Goal: Task Accomplishment & Management: Use online tool/utility

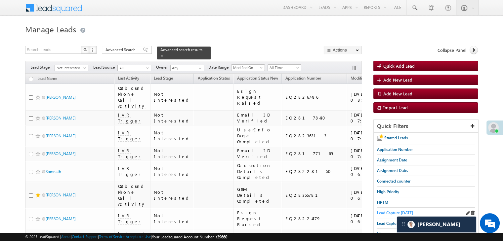
click at [396, 213] on span "Lead Capture [DATE]" at bounding box center [395, 213] width 36 height 5
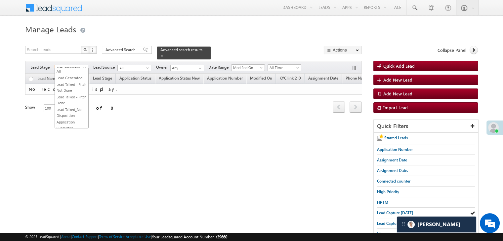
click at [80, 65] on span "Not Interested" at bounding box center [70, 68] width 31 height 6
click at [76, 70] on link "All" at bounding box center [71, 71] width 33 height 6
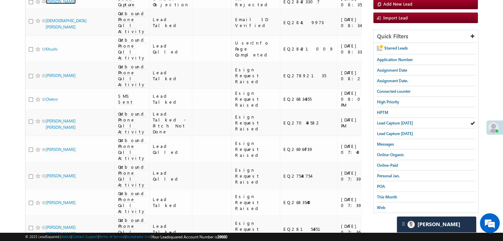
scroll to position [99, 0]
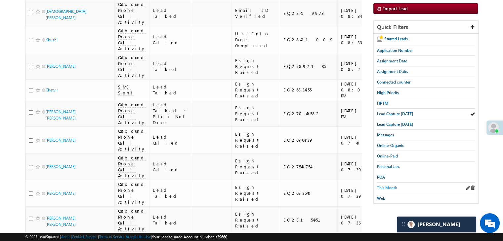
click at [386, 187] on span "This Month" at bounding box center [387, 187] width 20 height 5
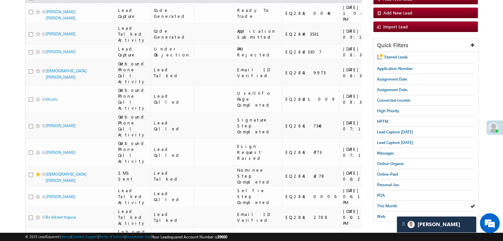
scroll to position [0, 0]
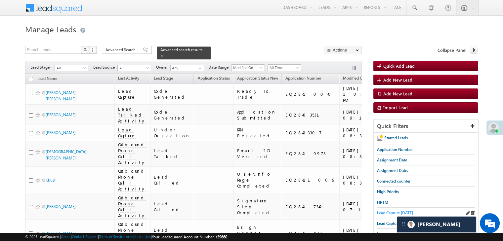
click at [399, 213] on span "Lead Capture [DATE]" at bounding box center [395, 213] width 36 height 5
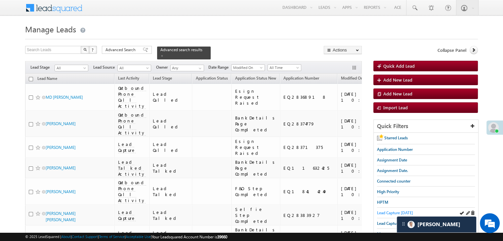
click at [390, 213] on span "Lead Capture [DATE]" at bounding box center [395, 213] width 36 height 5
click at [385, 193] on span "High Priority" at bounding box center [388, 191] width 22 height 5
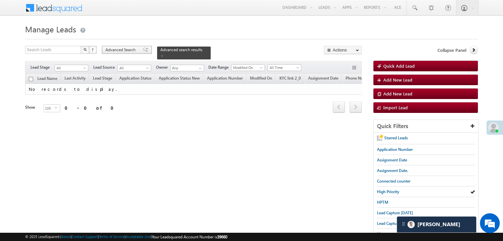
click at [114, 49] on span "Advanced Search" at bounding box center [121, 50] width 32 height 6
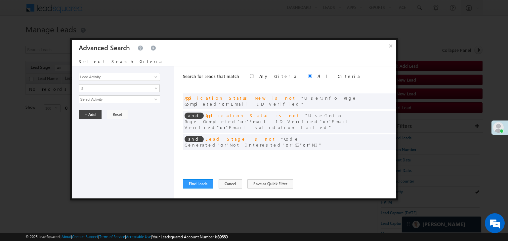
click at [379, 154] on span at bounding box center [380, 156] width 5 height 5
click at [107, 108] on input "[DATE]" at bounding box center [98, 111] width 39 height 9
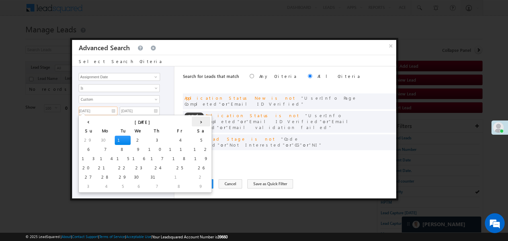
click at [192, 123] on th "›" at bounding box center [201, 122] width 19 height 10
click at [194, 123] on th "›" at bounding box center [202, 122] width 16 height 10
click at [98, 139] on td "1" at bounding box center [106, 140] width 16 height 9
type input "[DATE]"
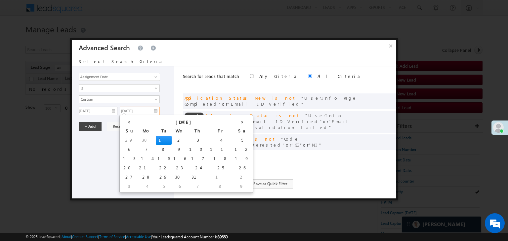
click at [149, 109] on input "[DATE]" at bounding box center [140, 111] width 40 height 9
click at [233, 125] on th "›" at bounding box center [242, 122] width 19 height 10
click at [142, 184] on td "1" at bounding box center [154, 186] width 24 height 9
type input "[DATE]"
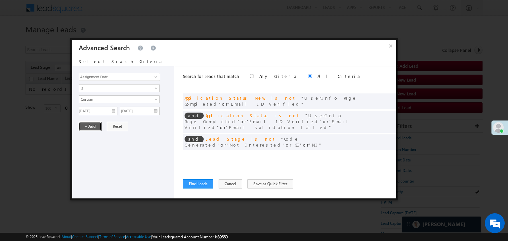
click at [95, 125] on button "+ Add" at bounding box center [90, 126] width 23 height 9
click at [188, 183] on button "Find Leads" at bounding box center [198, 183] width 30 height 9
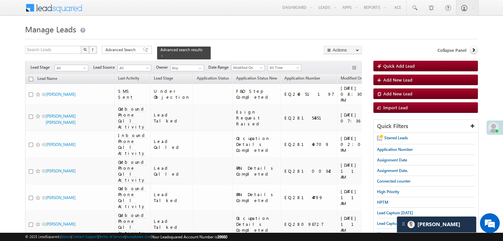
drag, startPoint x: 105, startPoint y: 64, endPoint x: 120, endPoint y: 53, distance: 18.8
click at [120, 53] on div "Lead Source" at bounding box center [115, 53] width 52 height 14
click at [120, 53] on span "Advanced Search" at bounding box center [121, 50] width 32 height 6
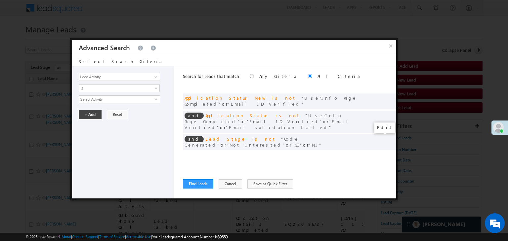
click at [380, 154] on span at bounding box center [380, 156] width 5 height 5
click at [107, 111] on input "[DATE]" at bounding box center [98, 111] width 39 height 9
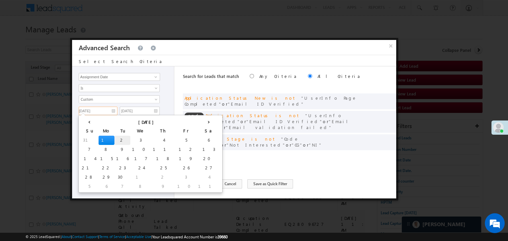
click at [114, 138] on td "2" at bounding box center [122, 140] width 16 height 9
type input "[DATE]"
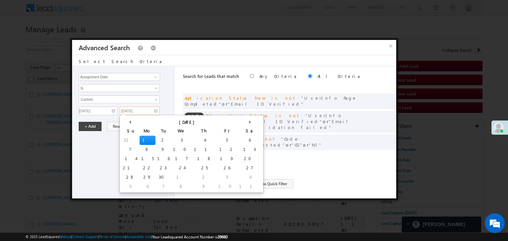
click at [139, 109] on input "[DATE]" at bounding box center [140, 111] width 40 height 9
click at [155, 139] on td "2" at bounding box center [163, 140] width 16 height 9
type input "[DATE]"
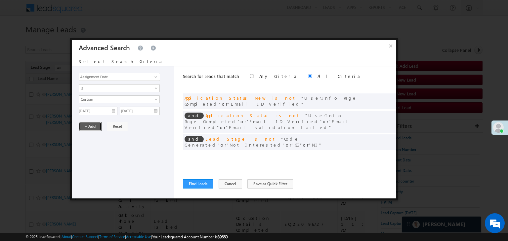
click at [83, 126] on button "+ Add" at bounding box center [90, 126] width 23 height 9
click at [193, 183] on button "Find Leads" at bounding box center [198, 183] width 30 height 9
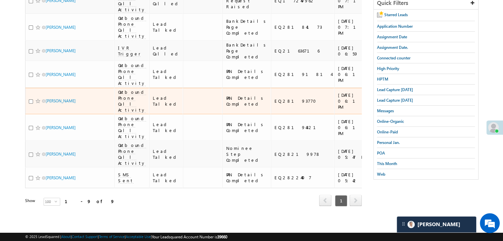
scroll to position [132, 0]
